Goal: Navigation & Orientation: Find specific page/section

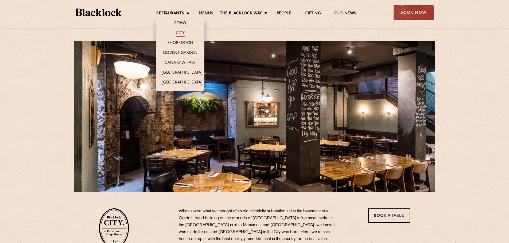
click at [183, 31] on link "City" at bounding box center [180, 34] width 9 height 6
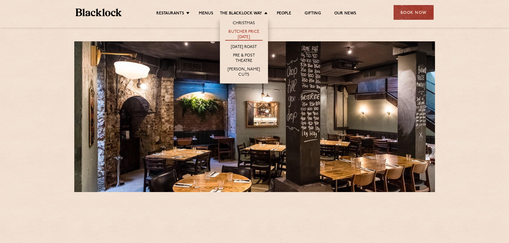
click at [244, 32] on link "Butcher Price [DATE]" at bounding box center [243, 34] width 37 height 11
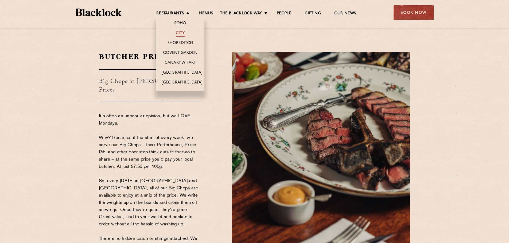
click at [178, 33] on link "City" at bounding box center [180, 34] width 9 height 6
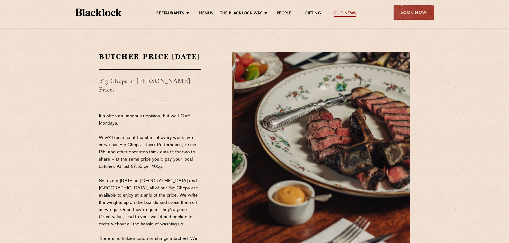
click at [351, 12] on link "Our News" at bounding box center [345, 14] width 22 height 6
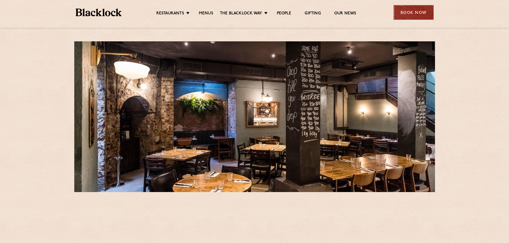
click at [408, 13] on div "Book Now" at bounding box center [414, 12] width 40 height 15
